Goal: Information Seeking & Learning: Find specific fact

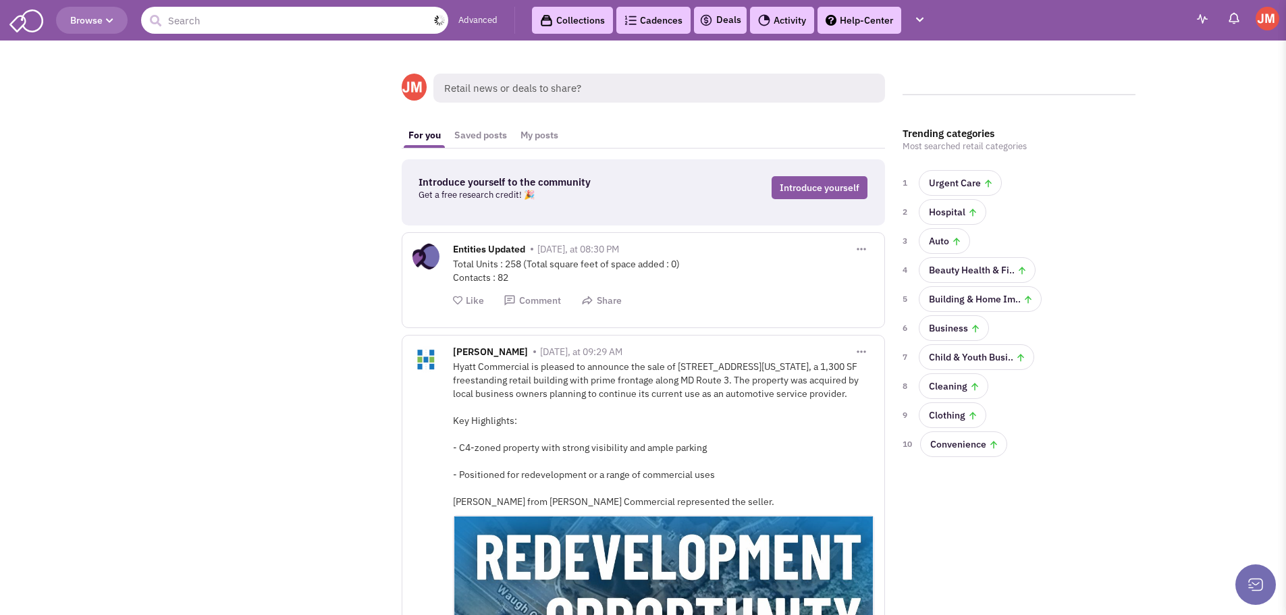
click at [283, 16] on input "text" at bounding box center [294, 20] width 307 height 27
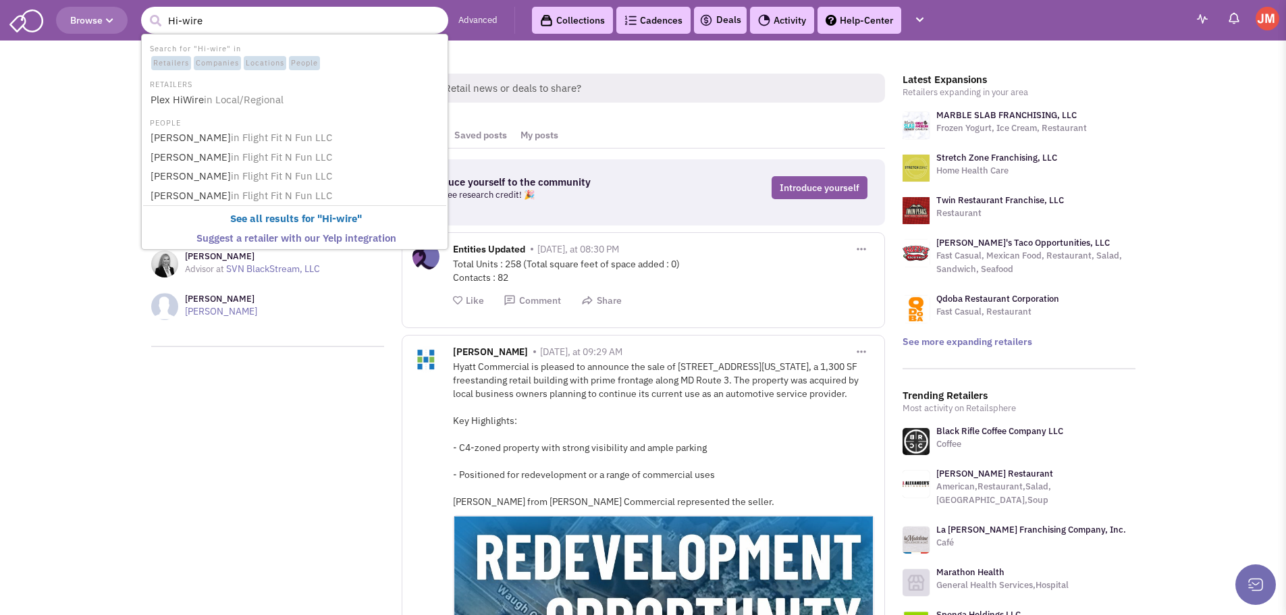
type input "Hi-wire"
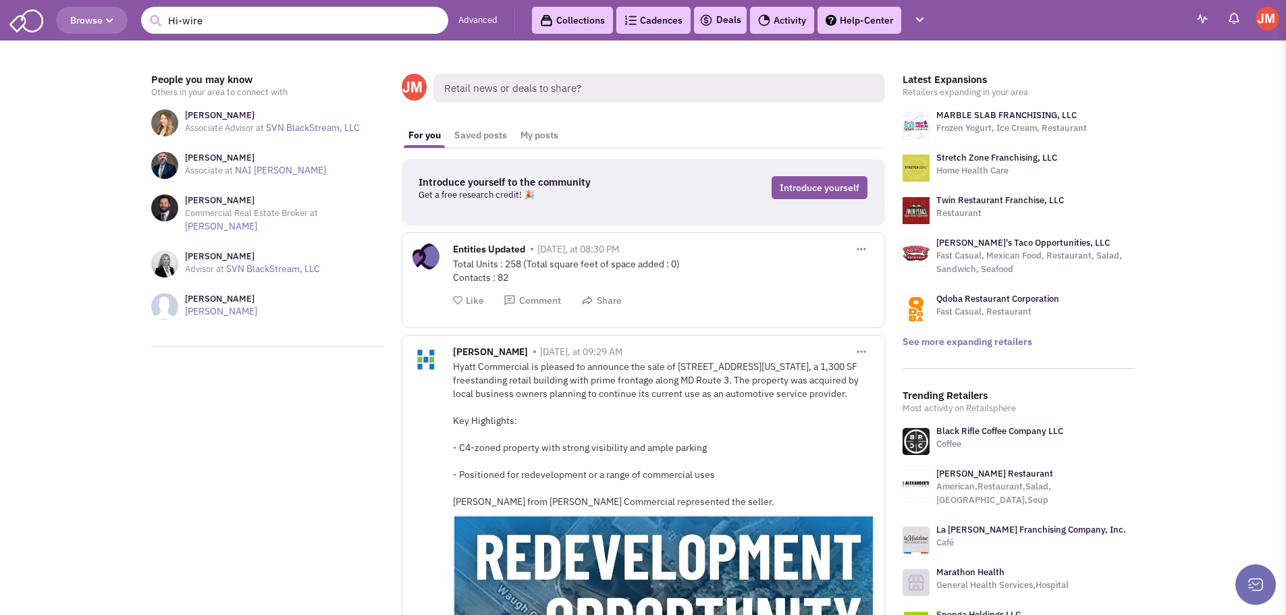
click at [275, 14] on input "Hi-wire" at bounding box center [294, 20] width 307 height 27
click at [145, 11] on button "submit" at bounding box center [155, 21] width 20 height 20
